Goal: Task Accomplishment & Management: Complete application form

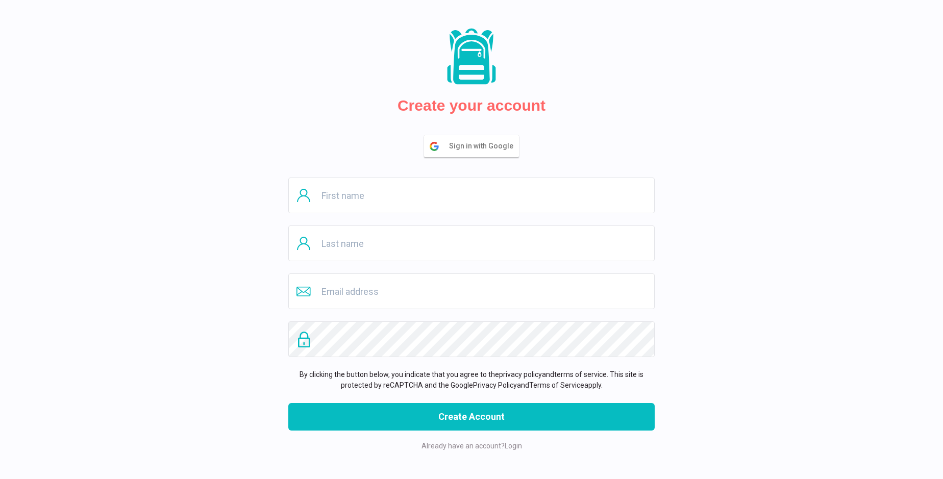
click at [471, 195] on input "text" at bounding box center [471, 196] width 366 height 36
type input "[PERSON_NAME]"
click at [471, 243] on input "text" at bounding box center [471, 243] width 366 height 36
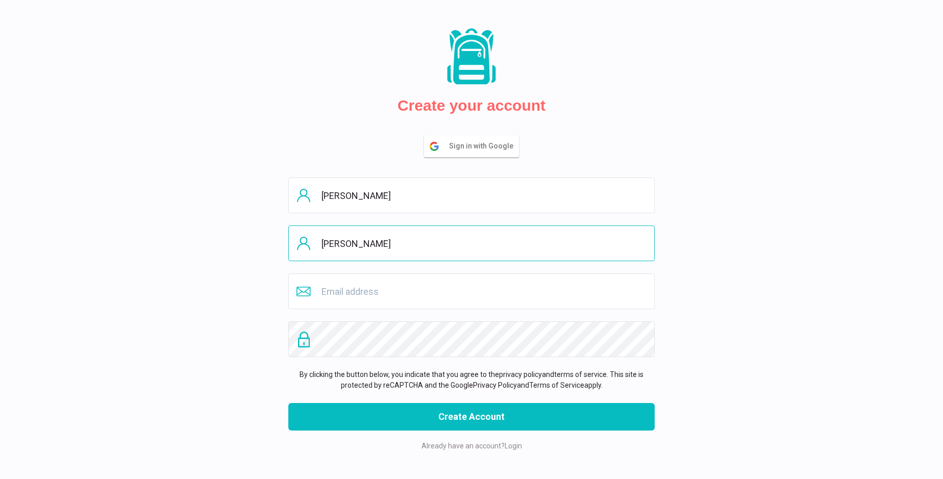
type input "[PERSON_NAME]"
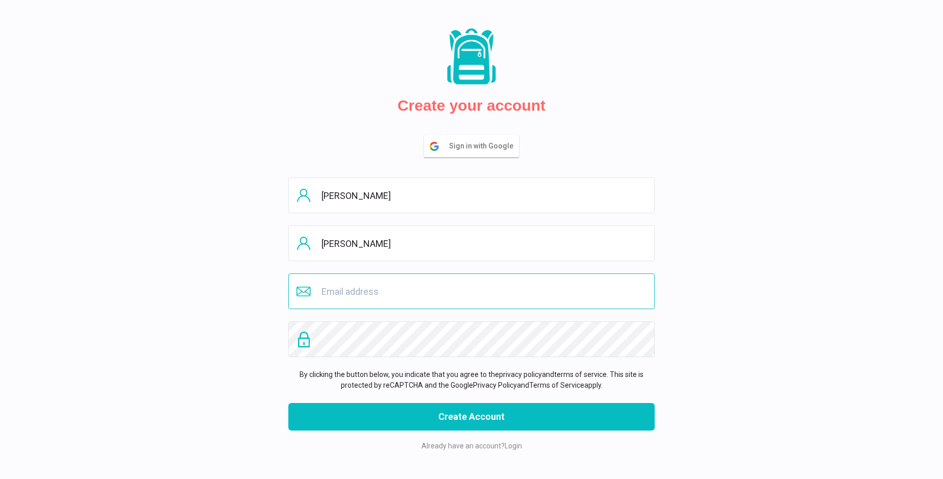
click at [471, 291] on input "email" at bounding box center [471, 291] width 366 height 36
type input "[EMAIL_ADDRESS][DOMAIN_NAME]"
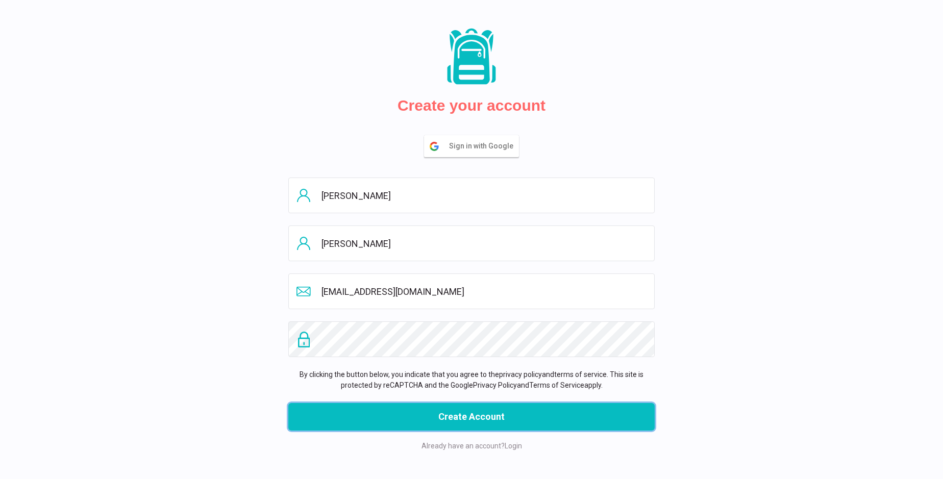
click at [471, 417] on button "Create Account" at bounding box center [471, 417] width 366 height 28
